Goal: Entertainment & Leisure: Consume media (video, audio)

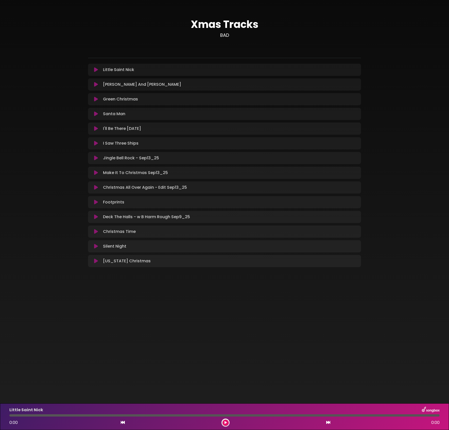
click at [93, 200] on button at bounding box center [96, 202] width 10 height 5
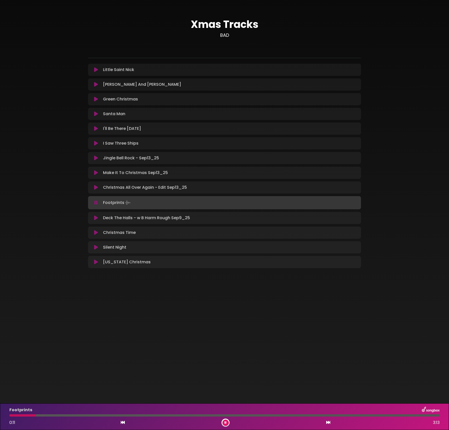
click at [95, 204] on icon at bounding box center [95, 202] width 3 height 5
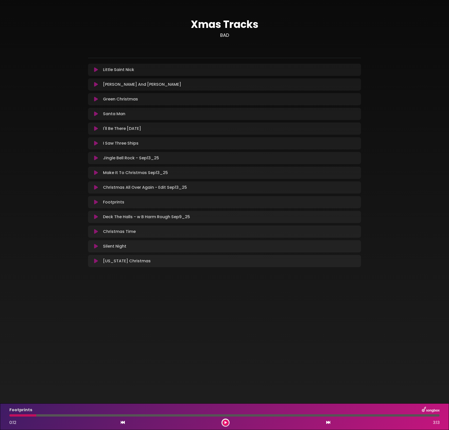
click at [219, 415] on div at bounding box center [224, 415] width 430 height 2
click at [223, 416] on div "Footprints 0:12 3:13" at bounding box center [224, 416] width 436 height 20
click at [223, 415] on div at bounding box center [224, 415] width 430 height 2
click at [220, 415] on div at bounding box center [224, 415] width 430 height 2
click at [225, 425] on button at bounding box center [225, 422] width 6 height 6
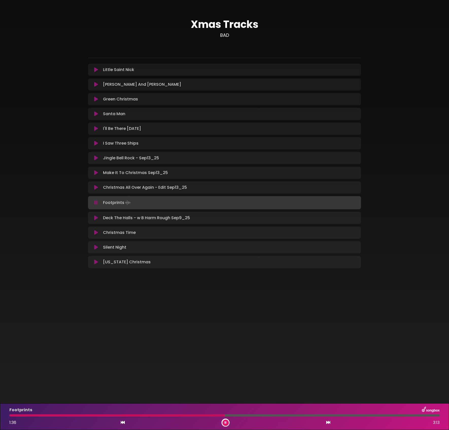
click at [224, 423] on button at bounding box center [225, 422] width 6 height 6
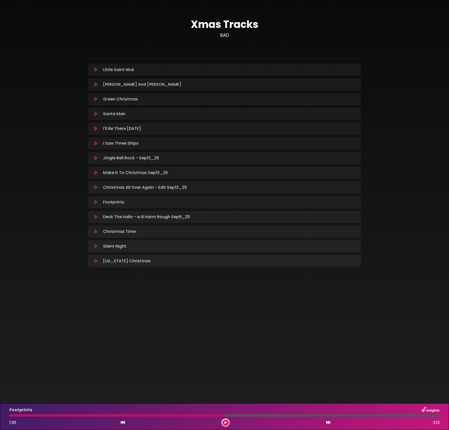
click at [91, 232] on button at bounding box center [96, 231] width 10 height 5
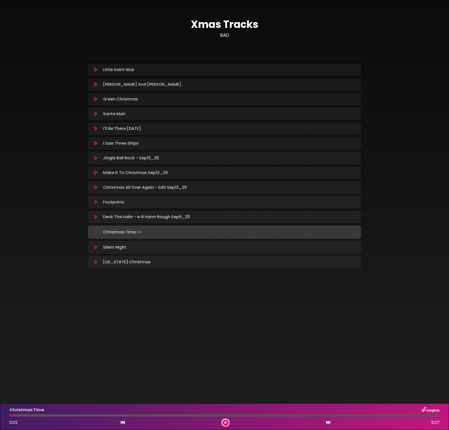
click at [208, 414] on div "Christmas Time 0:02 5:07" at bounding box center [224, 416] width 436 height 20
click at [206, 415] on div at bounding box center [224, 415] width 430 height 2
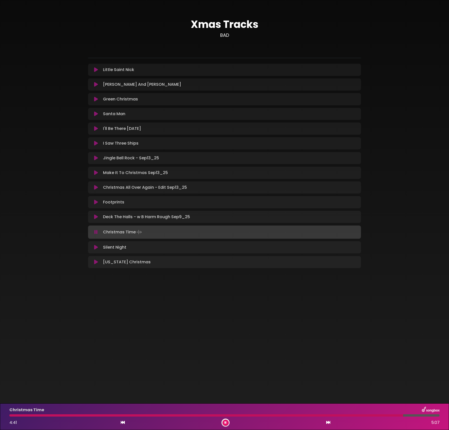
click at [403, 415] on div at bounding box center [224, 415] width 430 height 2
click at [372, 416] on div "Christmas Time 4:44 5:07" at bounding box center [224, 416] width 436 height 20
click at [373, 414] on div at bounding box center [208, 415] width 399 height 2
click at [339, 416] on div at bounding box center [192, 415] width 366 height 2
click at [226, 422] on button at bounding box center [225, 422] width 6 height 6
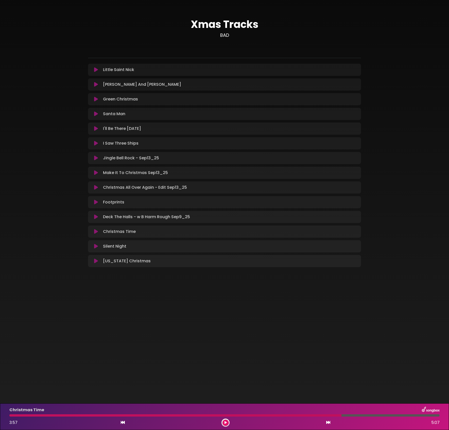
click at [93, 200] on button at bounding box center [96, 202] width 10 height 5
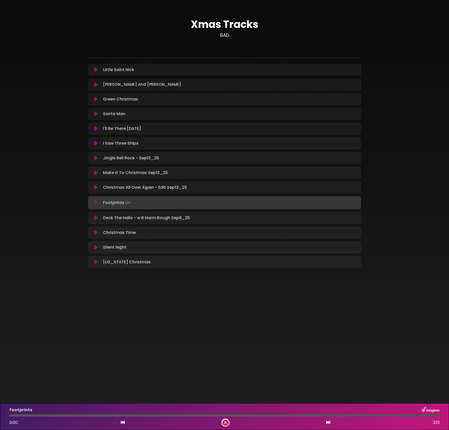
click at [47, 415] on div at bounding box center [224, 415] width 430 height 2
click at [74, 415] on div at bounding box center [224, 415] width 430 height 2
click at [203, 415] on div at bounding box center [224, 415] width 430 height 2
click at [225, 421] on icon at bounding box center [225, 422] width 2 height 3
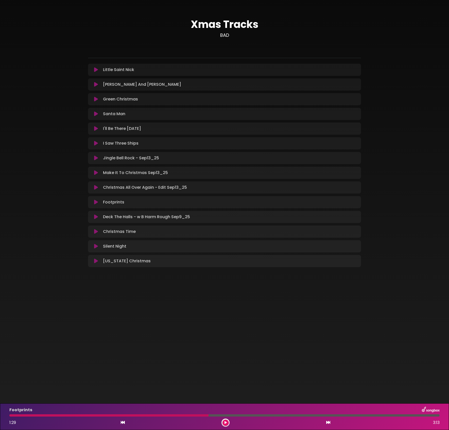
click at [227, 422] on button at bounding box center [225, 422] width 6 height 6
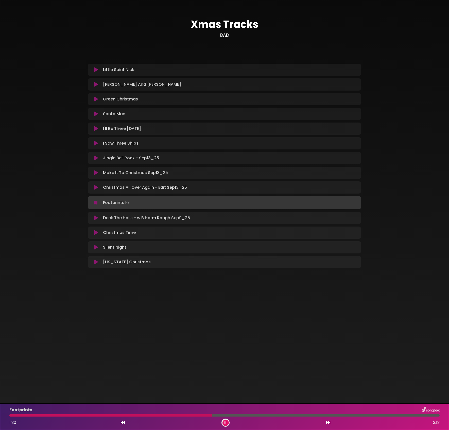
click at [286, 415] on div at bounding box center [224, 415] width 430 height 2
click at [92, 142] on button at bounding box center [96, 143] width 10 height 5
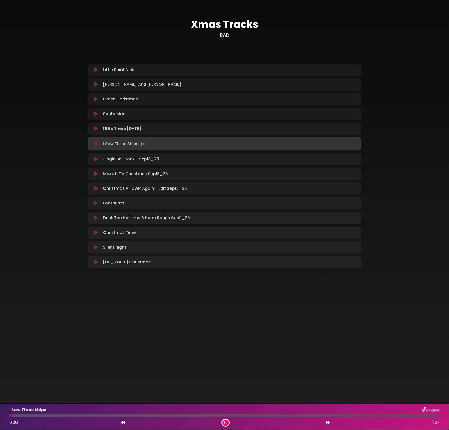
click at [259, 415] on div at bounding box center [224, 415] width 430 height 2
click at [225, 421] on icon at bounding box center [225, 422] width 2 height 3
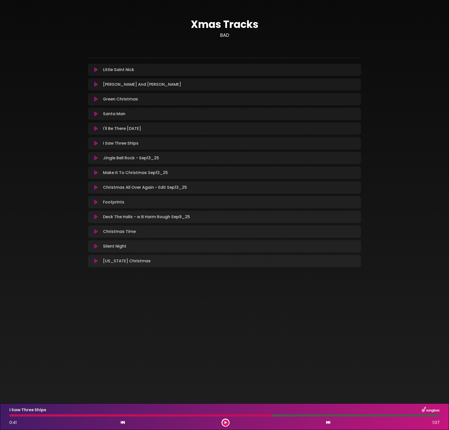
click at [96, 202] on icon at bounding box center [96, 202] width 4 height 5
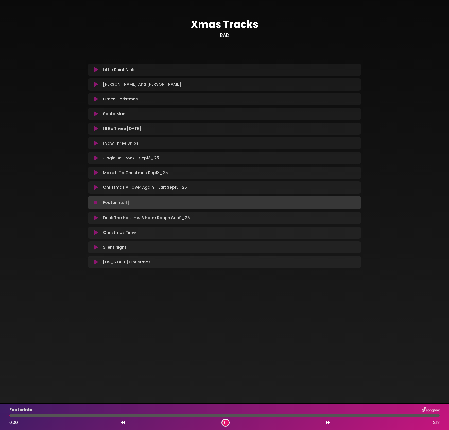
click at [259, 415] on div at bounding box center [224, 415] width 430 height 2
click at [224, 423] on icon at bounding box center [225, 422] width 2 height 3
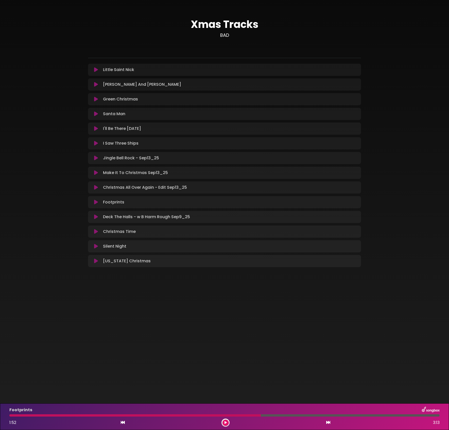
click at [93, 143] on button at bounding box center [96, 143] width 10 height 5
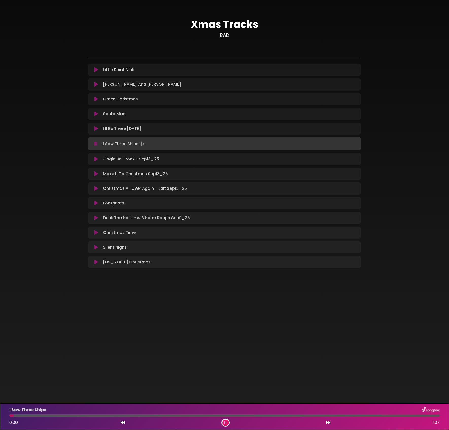
click at [212, 416] on div at bounding box center [224, 415] width 430 height 2
click at [242, 415] on div at bounding box center [224, 415] width 430 height 2
click at [291, 415] on div at bounding box center [224, 415] width 430 height 2
click at [318, 415] on div at bounding box center [224, 415] width 430 height 2
click at [360, 415] on div at bounding box center [224, 415] width 430 height 2
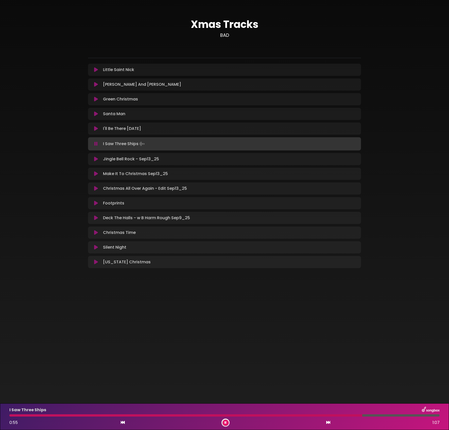
click at [161, 414] on div "I Saw Three Ships 0:55 1:07" at bounding box center [224, 416] width 436 height 20
click at [160, 415] on div at bounding box center [188, 415] width 359 height 2
click at [228, 424] on button at bounding box center [225, 422] width 6 height 6
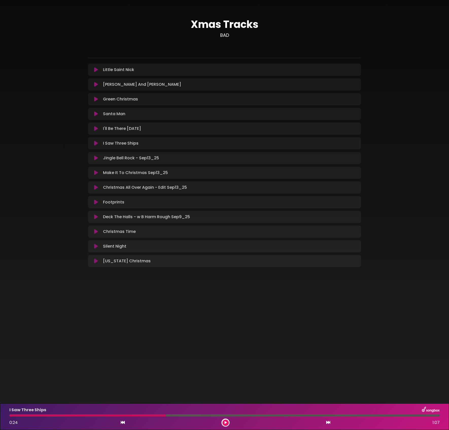
click at [95, 172] on icon at bounding box center [96, 172] width 4 height 5
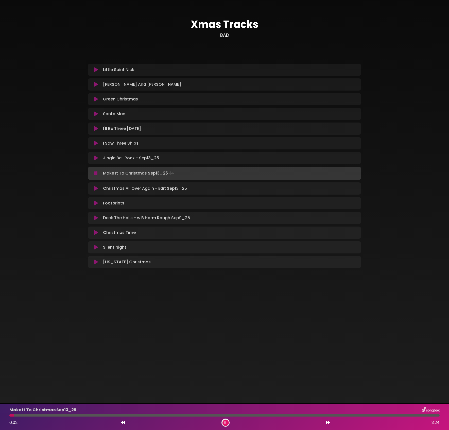
click at [200, 414] on div at bounding box center [224, 415] width 430 height 2
click at [253, 414] on div at bounding box center [224, 415] width 430 height 2
click at [312, 416] on div at bounding box center [224, 415] width 430 height 2
click at [226, 421] on icon at bounding box center [225, 422] width 2 height 3
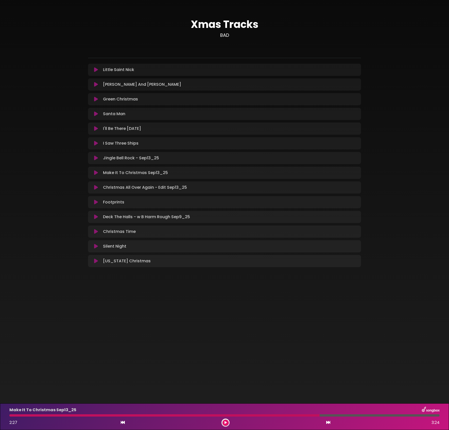
click at [227, 421] on button at bounding box center [225, 422] width 6 height 6
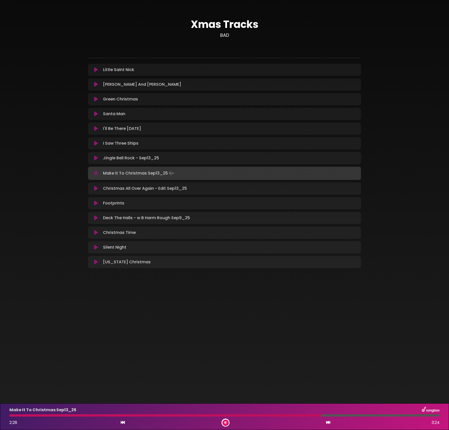
click at [300, 416] on div at bounding box center [165, 415] width 312 height 2
click at [13, 415] on div at bounding box center [224, 415] width 430 height 2
click at [224, 423] on icon at bounding box center [225, 422] width 2 height 3
